Goal: Find specific page/section: Find specific page/section

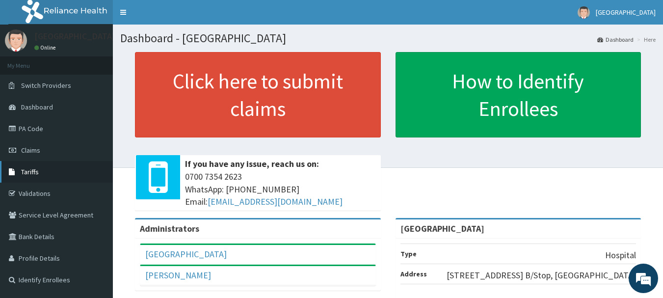
click at [37, 176] on span "Tariffs" at bounding box center [30, 171] width 18 height 9
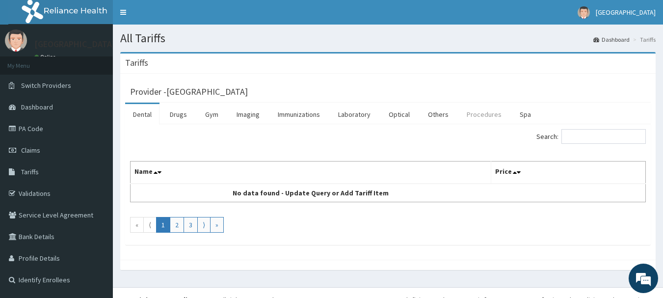
click at [480, 114] on link "Procedures" at bounding box center [484, 114] width 51 height 21
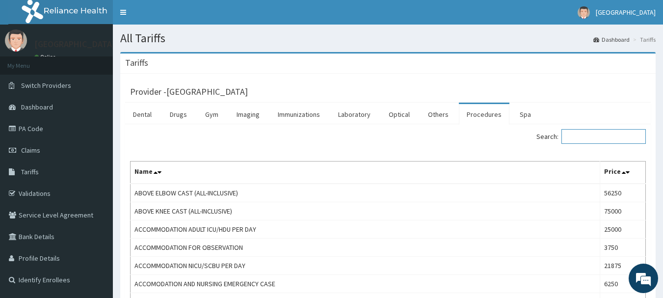
click at [609, 134] on input "Search:" at bounding box center [603, 136] width 84 height 15
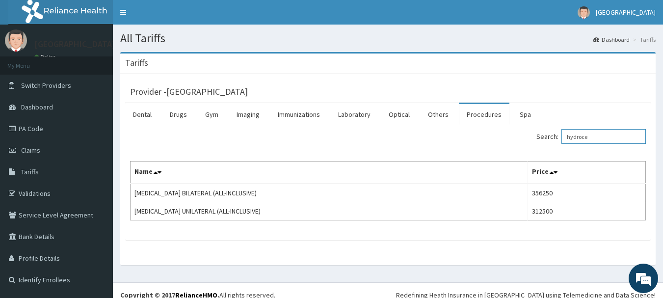
type input "hydroce"
click at [31, 130] on link "PA Code" at bounding box center [56, 129] width 113 height 22
